Goal: Complete application form: Complete application form

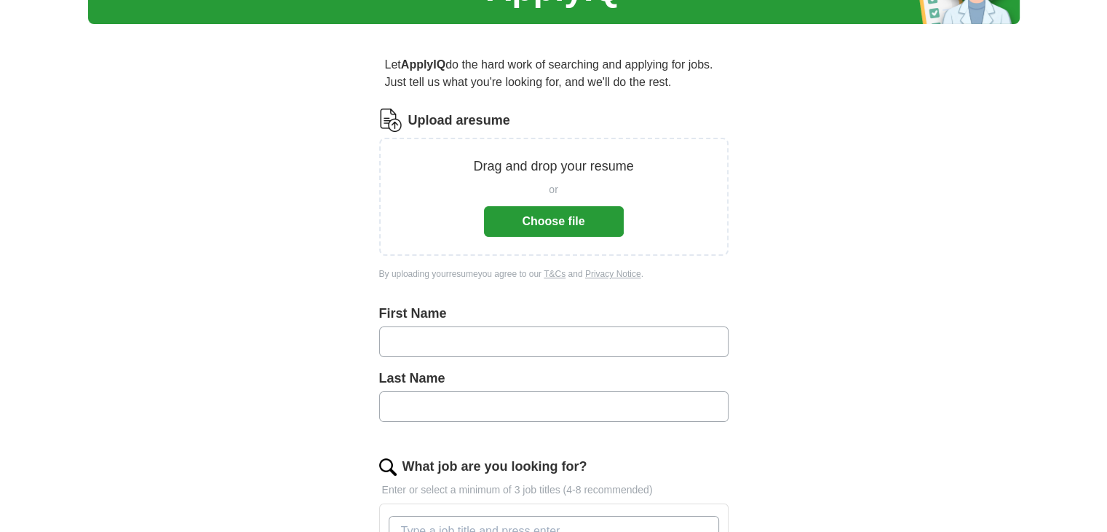
scroll to position [90, 0]
click at [566, 231] on button "Choose file" at bounding box center [554, 221] width 140 height 31
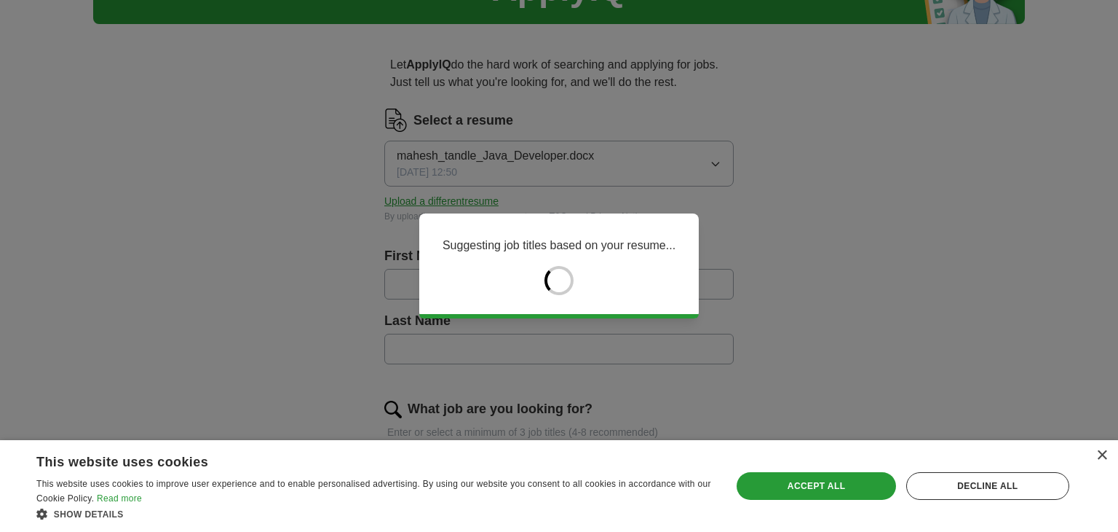
type input "******"
type input "*****"
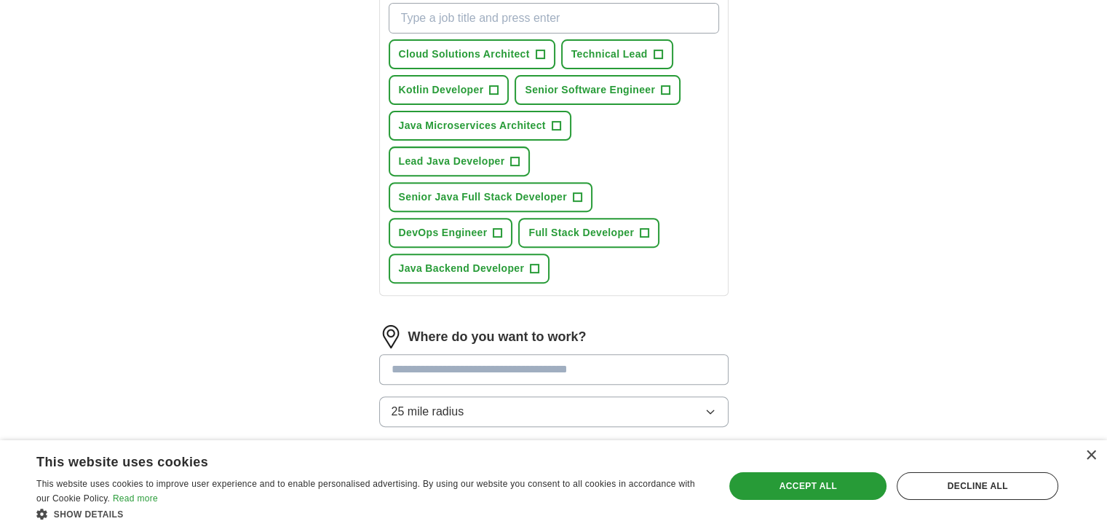
scroll to position [556, 0]
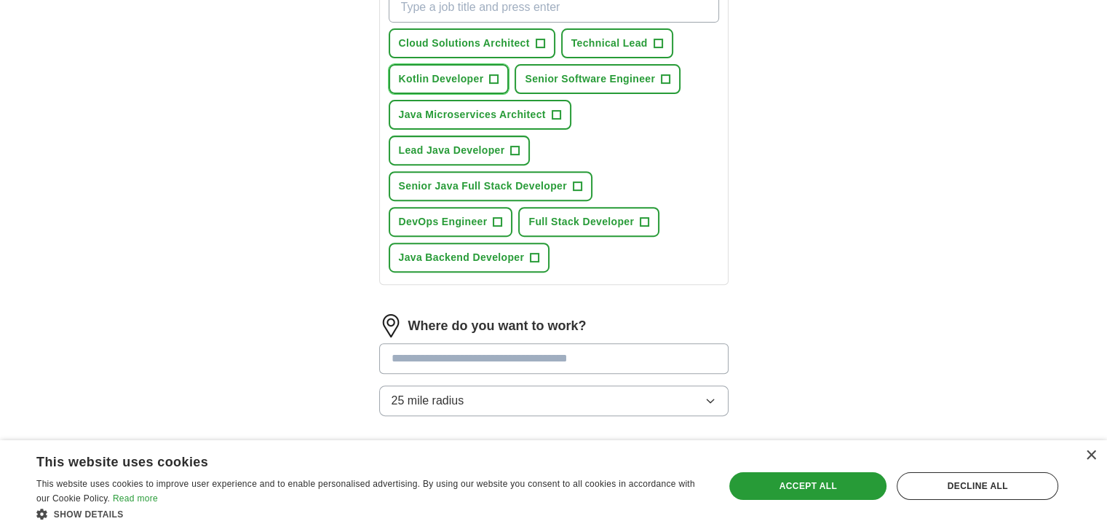
click at [494, 82] on span "+" at bounding box center [494, 80] width 9 height 12
click at [565, 178] on span "Senior Java Full Stack Developer" at bounding box center [483, 185] width 168 height 15
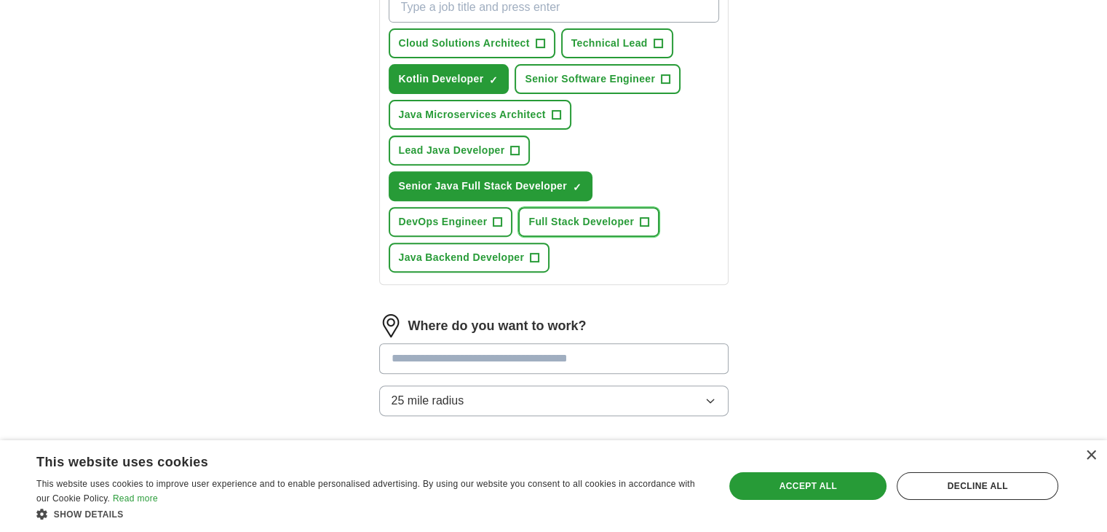
click at [589, 214] on span "Full Stack Developer" at bounding box center [582, 221] width 106 height 15
click at [524, 242] on button "Java Backend Developer +" at bounding box center [470, 257] width 162 height 30
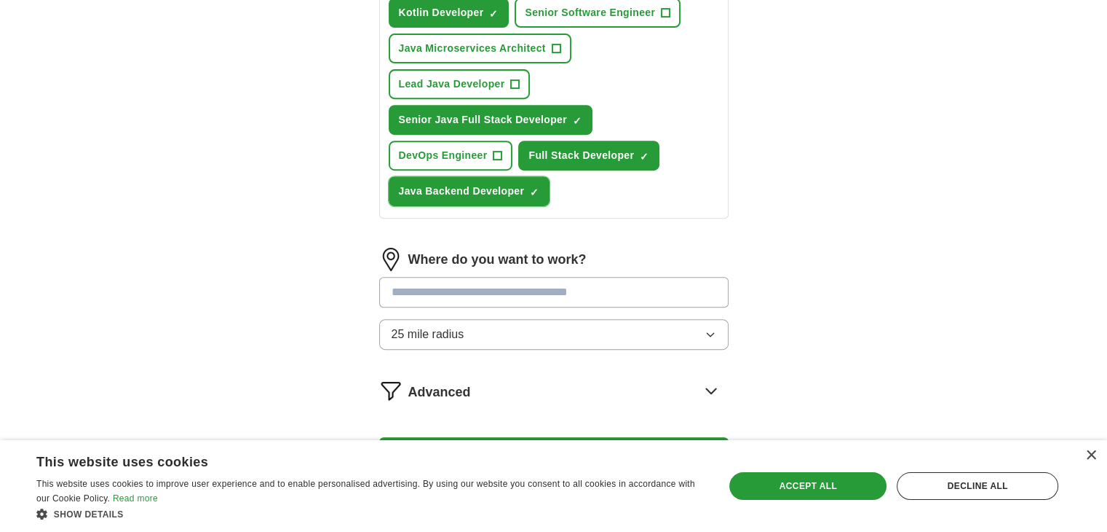
scroll to position [703, 0]
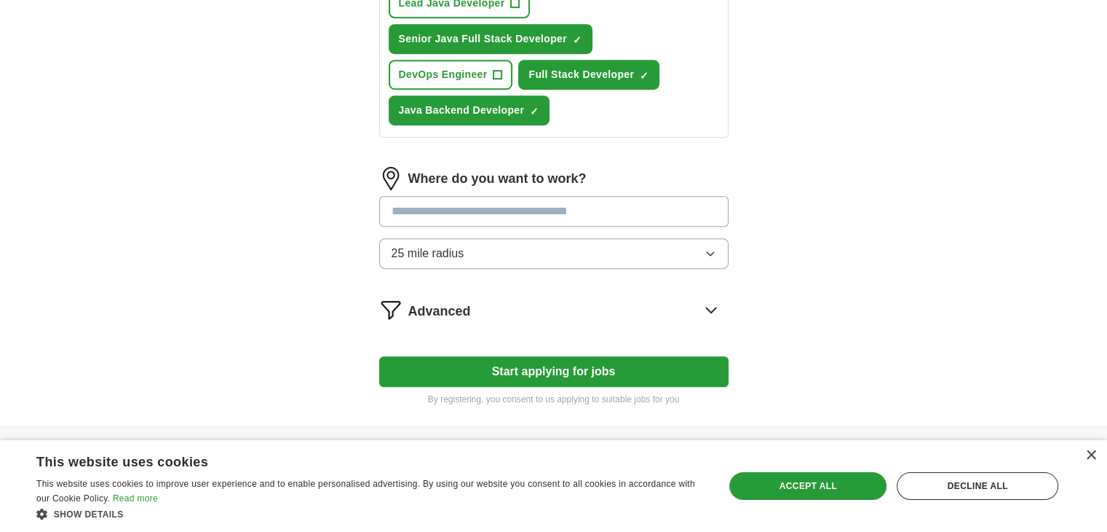
click at [554, 356] on button "Start applying for jobs" at bounding box center [553, 371] width 349 height 31
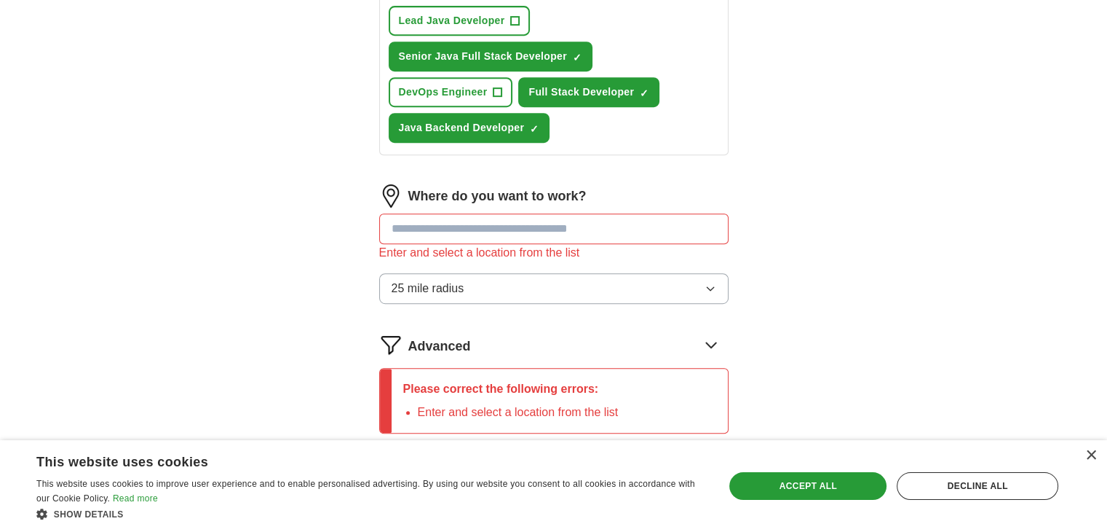
scroll to position [714, 0]
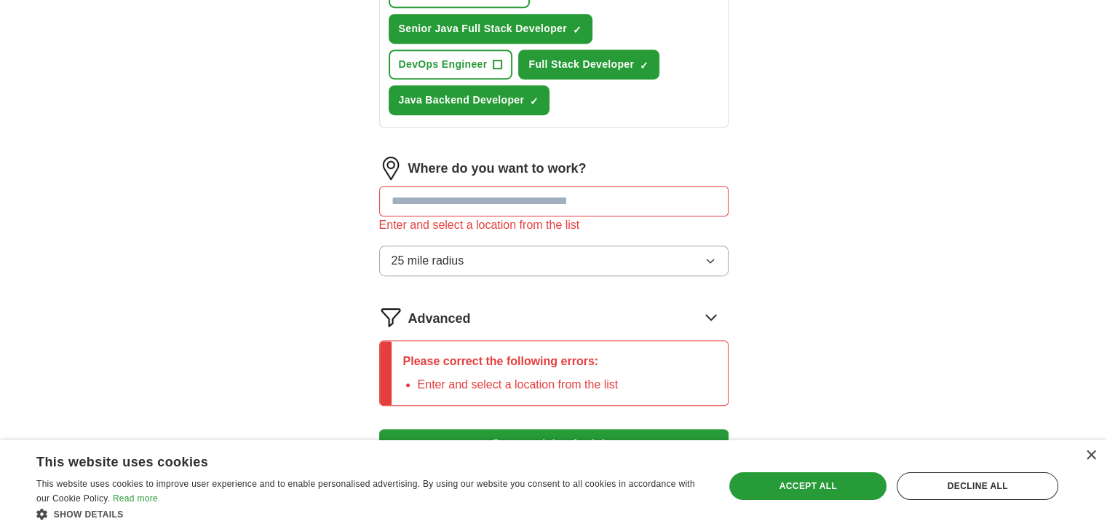
click at [507, 186] on input at bounding box center [553, 201] width 349 height 31
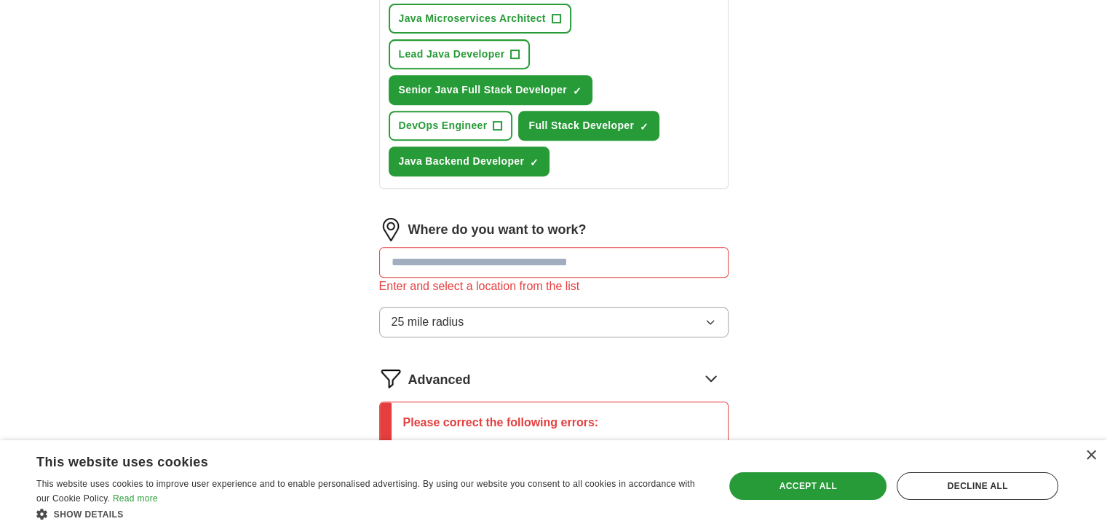
scroll to position [786, 0]
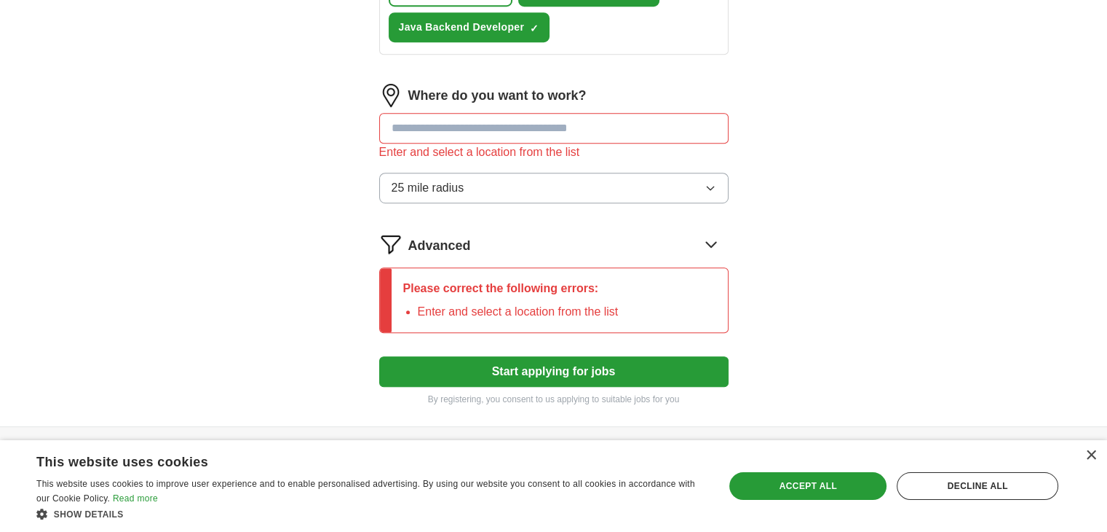
click at [527, 173] on button "25 mile radius" at bounding box center [553, 188] width 349 height 31
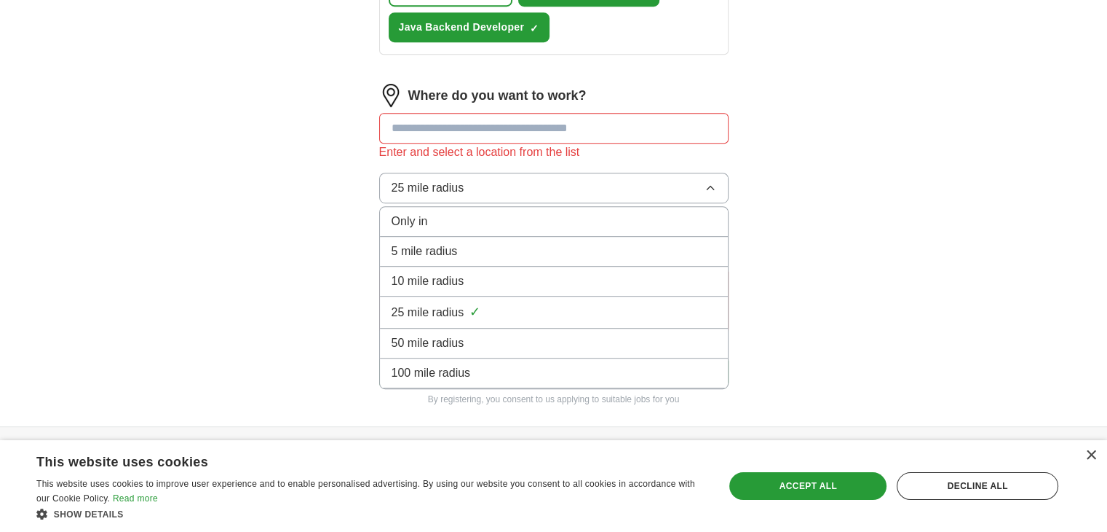
click at [527, 173] on button "25 mile radius" at bounding box center [553, 188] width 349 height 31
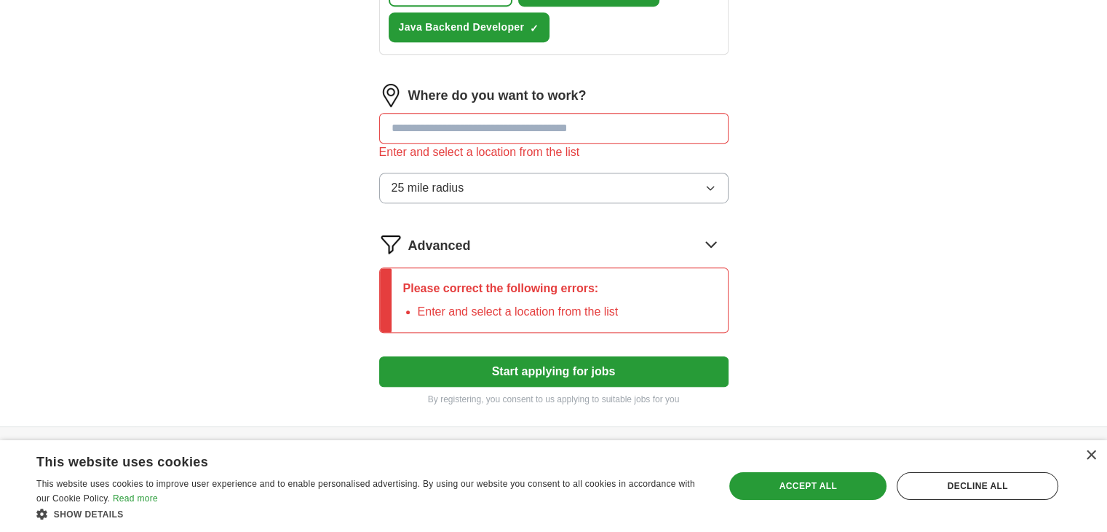
click at [527, 173] on button "25 mile radius" at bounding box center [553, 188] width 349 height 31
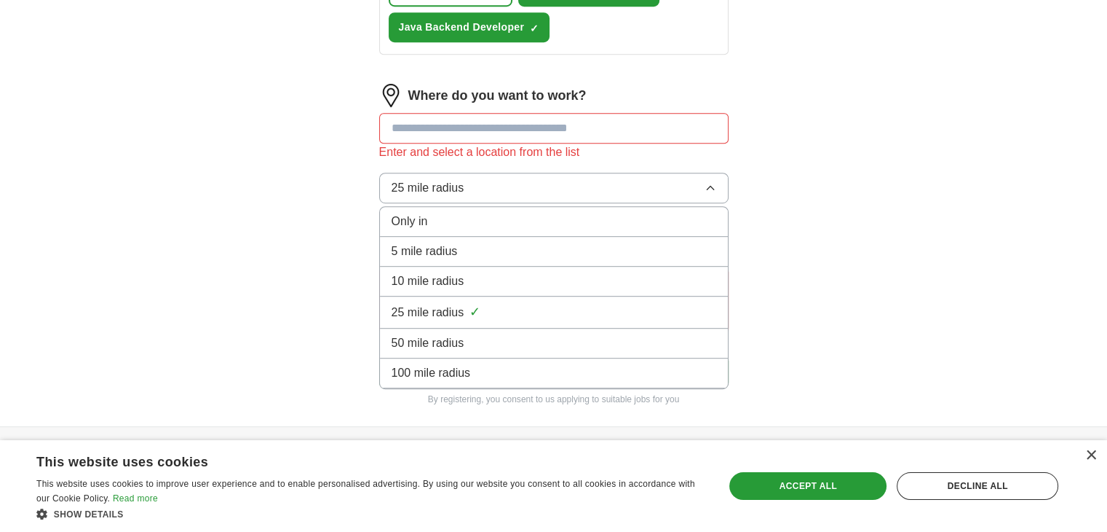
click at [451, 364] on span "100 mile radius" at bounding box center [431, 372] width 79 height 17
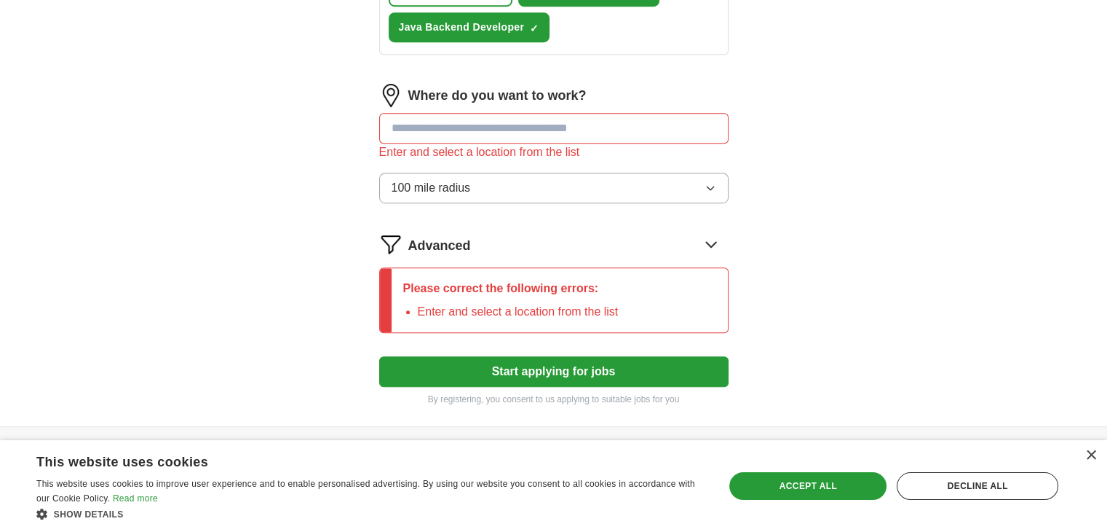
click at [494, 113] on input at bounding box center [553, 128] width 349 height 31
type input "****"
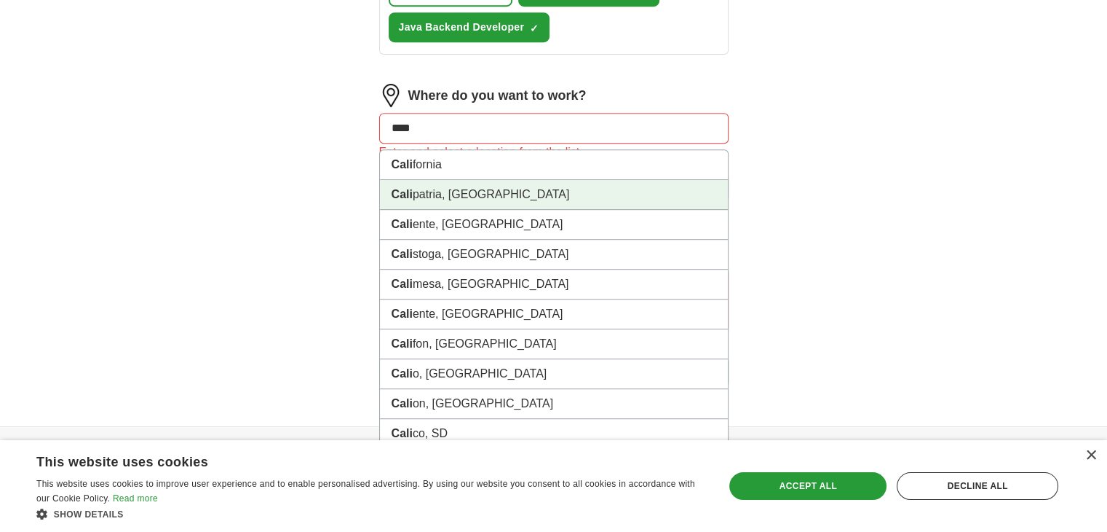
click at [454, 180] on li "[PERSON_NAME], [GEOGRAPHIC_DATA]" at bounding box center [554, 195] width 348 height 30
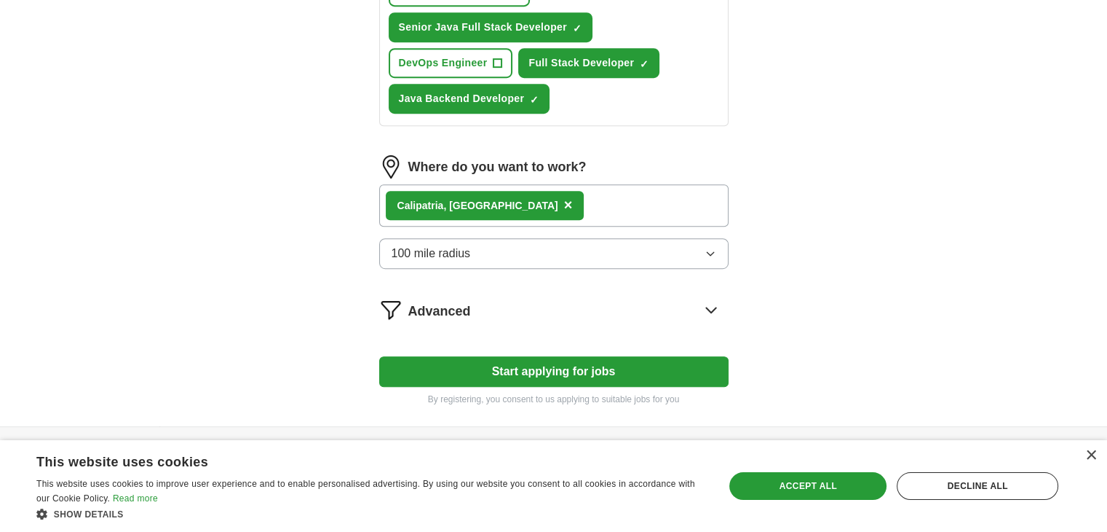
click at [564, 197] on span "×" at bounding box center [568, 205] width 9 height 16
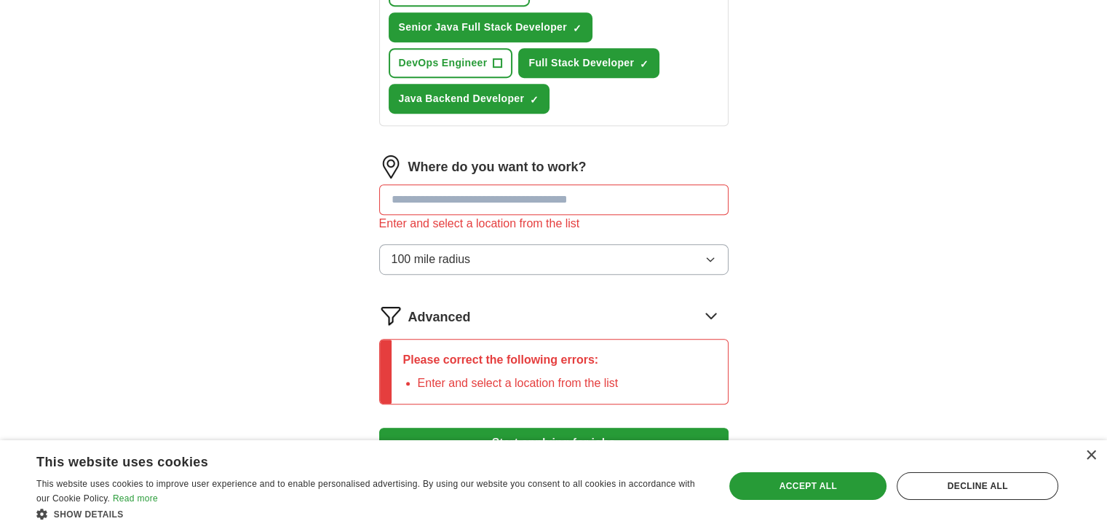
click at [449, 184] on input at bounding box center [553, 199] width 349 height 31
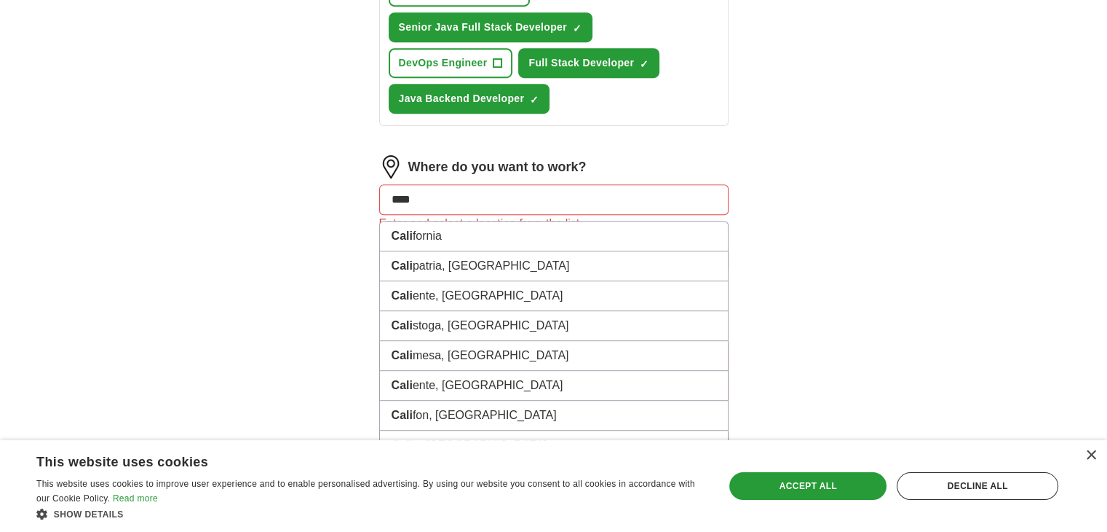
type input "*****"
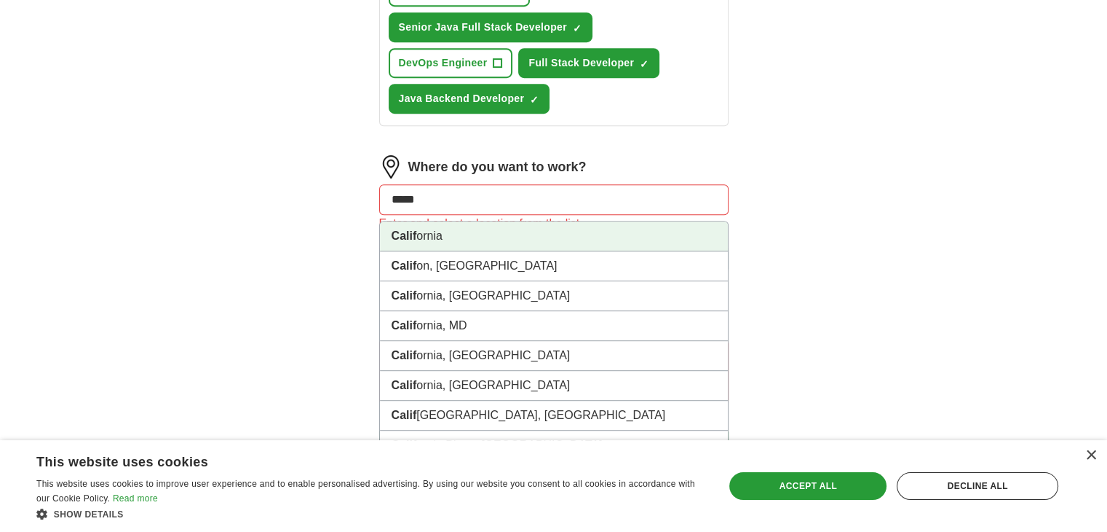
click at [446, 221] on li "Calif ornia" at bounding box center [554, 236] width 348 height 30
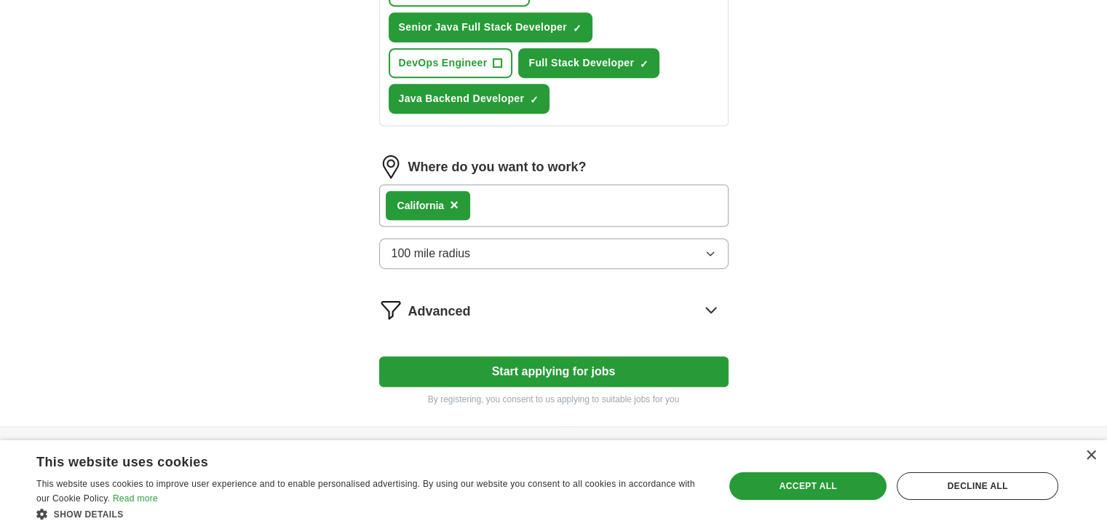
click at [507, 184] on div "Calif ornia ×" at bounding box center [553, 205] width 349 height 42
click at [571, 184] on div "Calif ornia ×" at bounding box center [553, 205] width 349 height 42
click at [547, 184] on div "Calif ornia ×" at bounding box center [553, 205] width 349 height 42
click at [589, 356] on button "Start applying for jobs" at bounding box center [553, 371] width 349 height 31
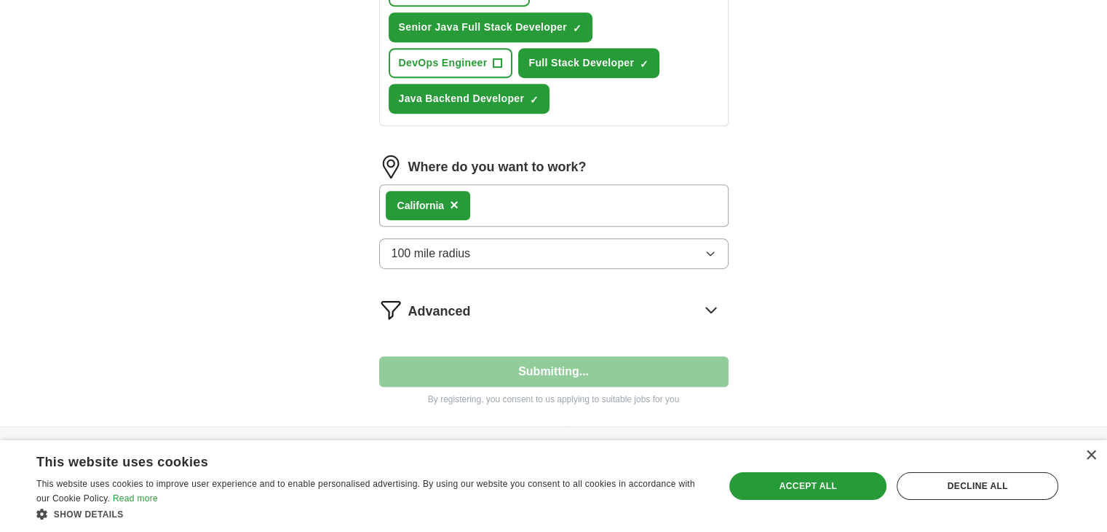
select select "**"
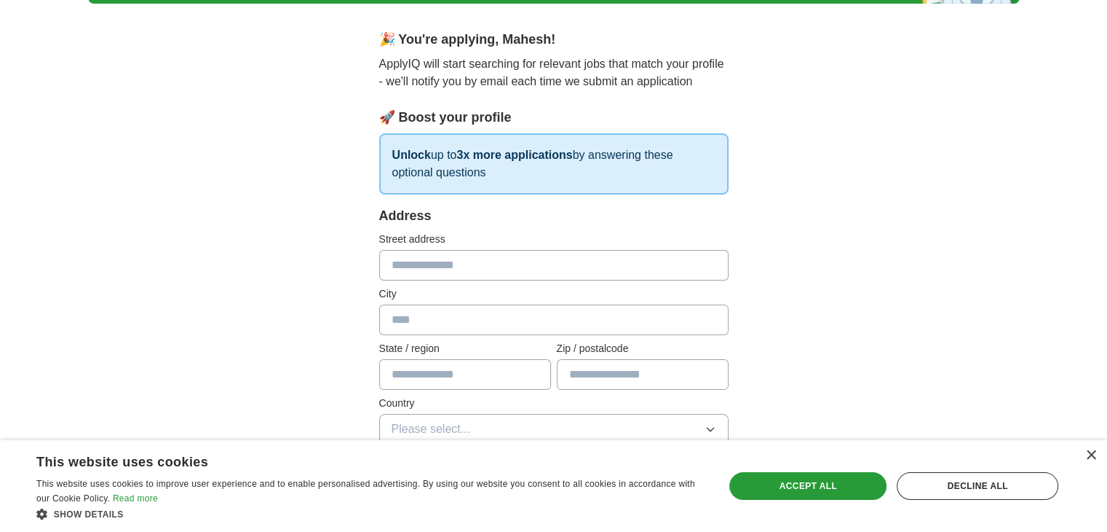
scroll to position [962, 0]
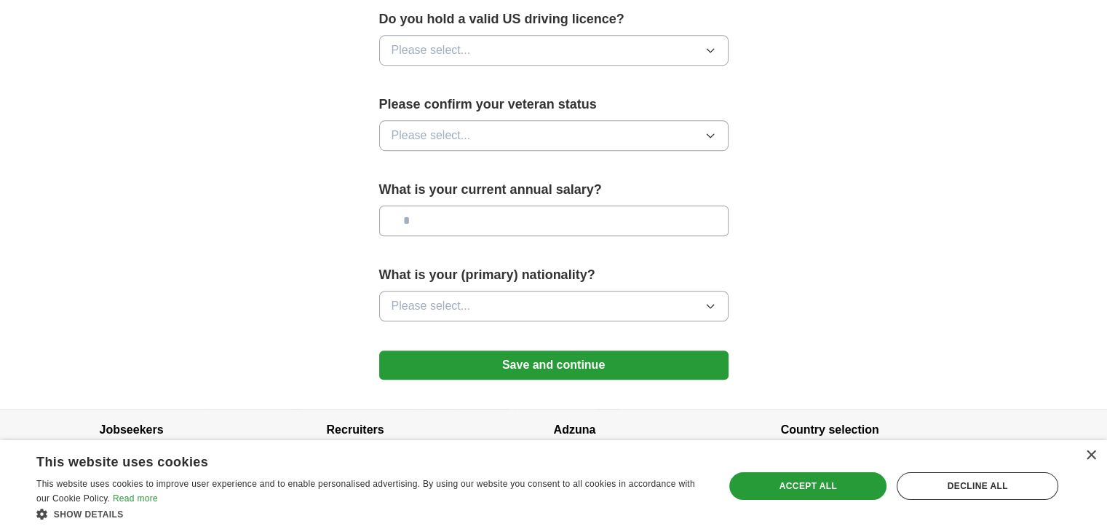
click at [590, 350] on button "Save and continue" at bounding box center [553, 364] width 349 height 29
